Goal: Task Accomplishment & Management: Manage account settings

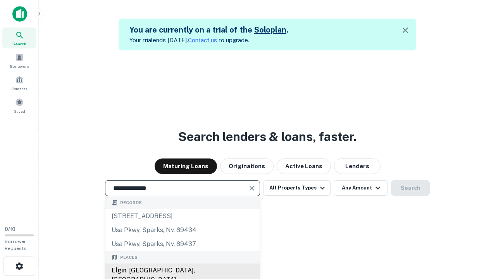
click at [182, 271] on div "Elgin, [GEOGRAPHIC_DATA], [GEOGRAPHIC_DATA]" at bounding box center [182, 275] width 154 height 23
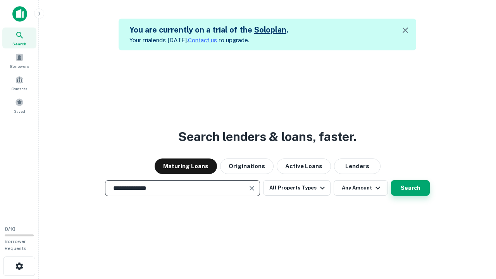
type input "**********"
click at [391, 180] on button "Search" at bounding box center [410, 188] width 39 height 16
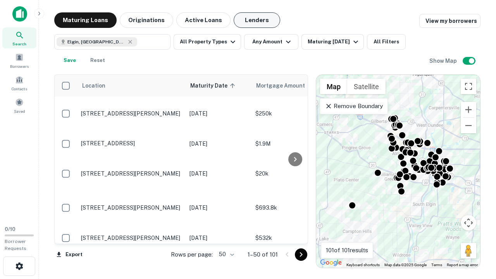
click at [257, 20] on button "Lenders" at bounding box center [257, 20] width 47 height 16
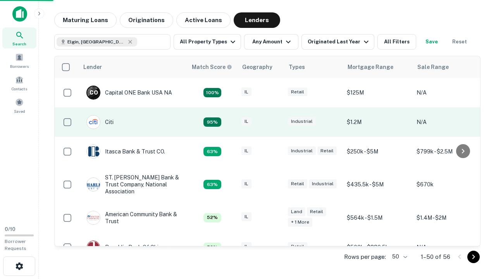
click at [275, 122] on div "IL" at bounding box center [261, 122] width 39 height 10
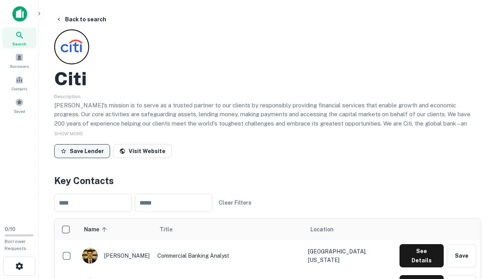
click at [82, 151] on button "Save Lender" at bounding box center [82, 151] width 56 height 14
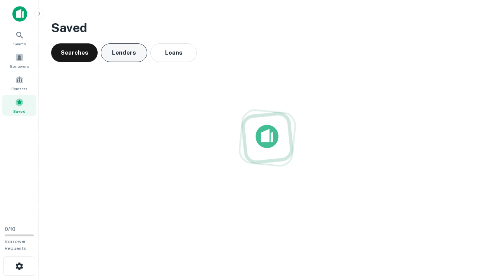
click at [124, 53] on button "Lenders" at bounding box center [124, 52] width 47 height 19
